Goal: Task Accomplishment & Management: Manage account settings

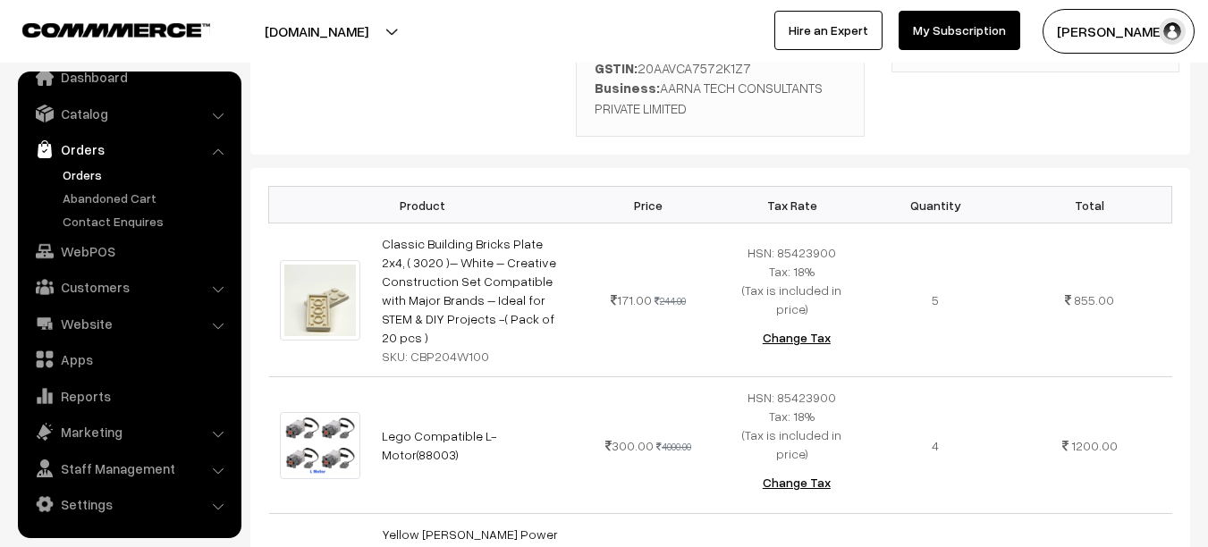
scroll to position [495, 0]
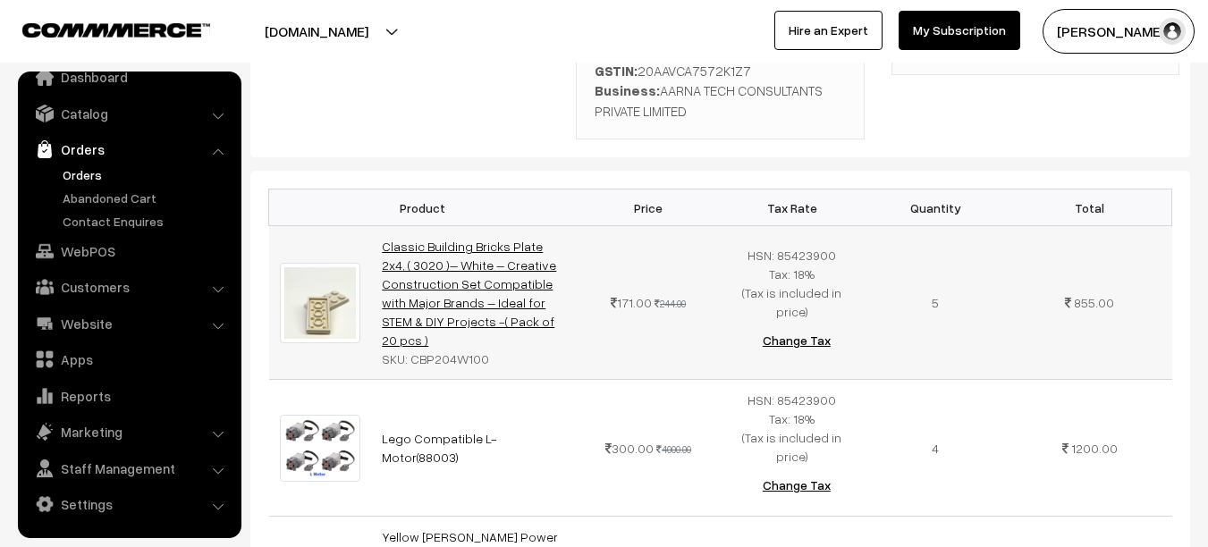
click at [445, 239] on link "Classic Building Bricks Plate 2x4, ( 3020 )– White – Creative Construction Set …" at bounding box center [469, 293] width 174 height 109
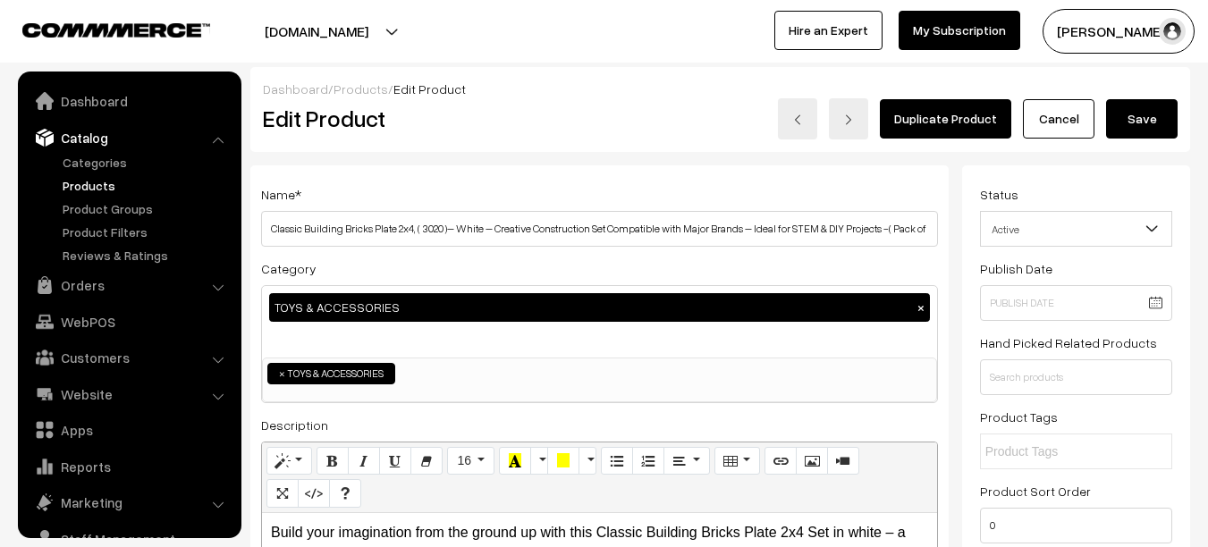
scroll to position [50, 0]
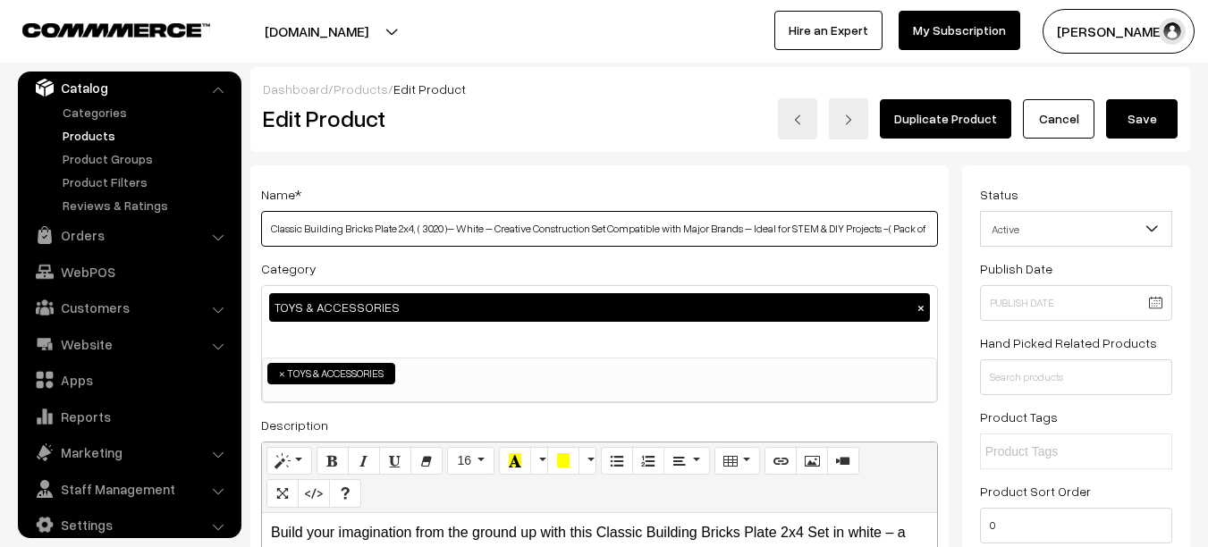
drag, startPoint x: 269, startPoint y: 228, endPoint x: 417, endPoint y: 238, distance: 147.8
click at [417, 238] on input "Classic Building Bricks Plate 2x4, ( 3020 )– White – Creative Construction Set …" at bounding box center [599, 229] width 677 height 36
click at [436, 228] on input "Classic Building Bricks Plate 2x4, ( 3020 )– White – Creative Construction Set …" at bounding box center [599, 229] width 677 height 36
drag, startPoint x: 451, startPoint y: 230, endPoint x: 251, endPoint y: 225, distance: 199.4
click at [251, 225] on div "Name * Classic Building Bricks Plate 2x4, ( 3020 )– White – Creative Constructi…" at bounding box center [599, 470] width 698 height 610
